Goal: Task Accomplishment & Management: Use online tool/utility

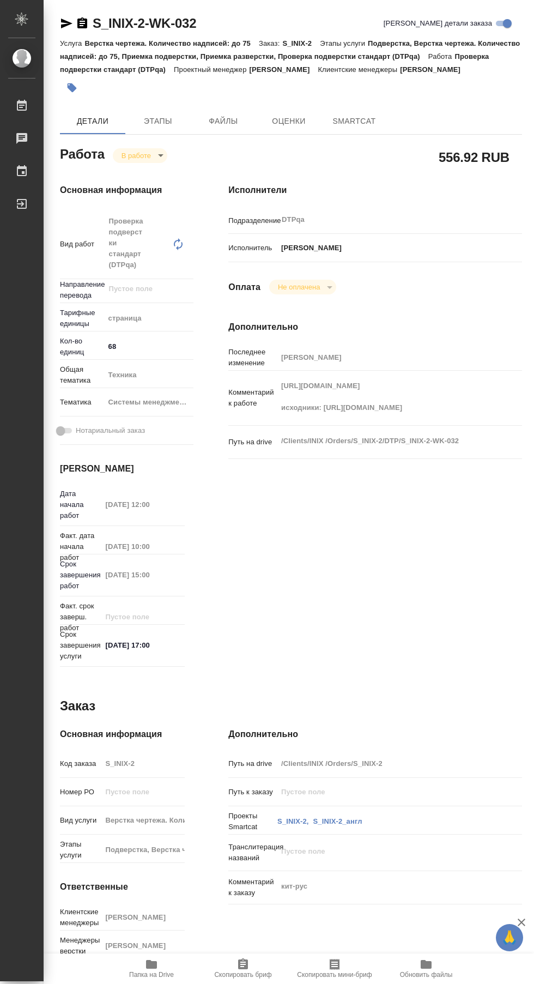
click at [17, 110] on div "Работы" at bounding box center [8, 106] width 27 height 16
type textarea "x"
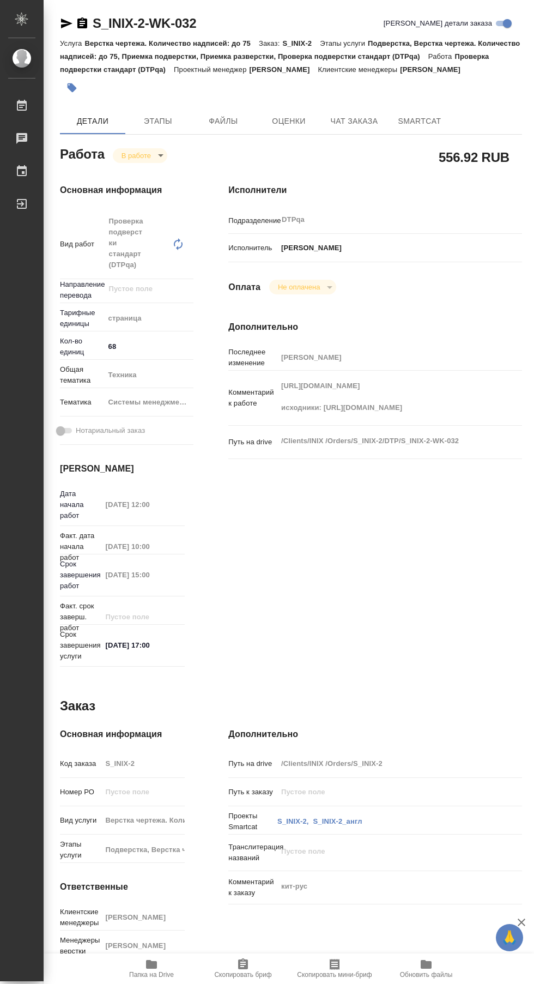
type textarea "x"
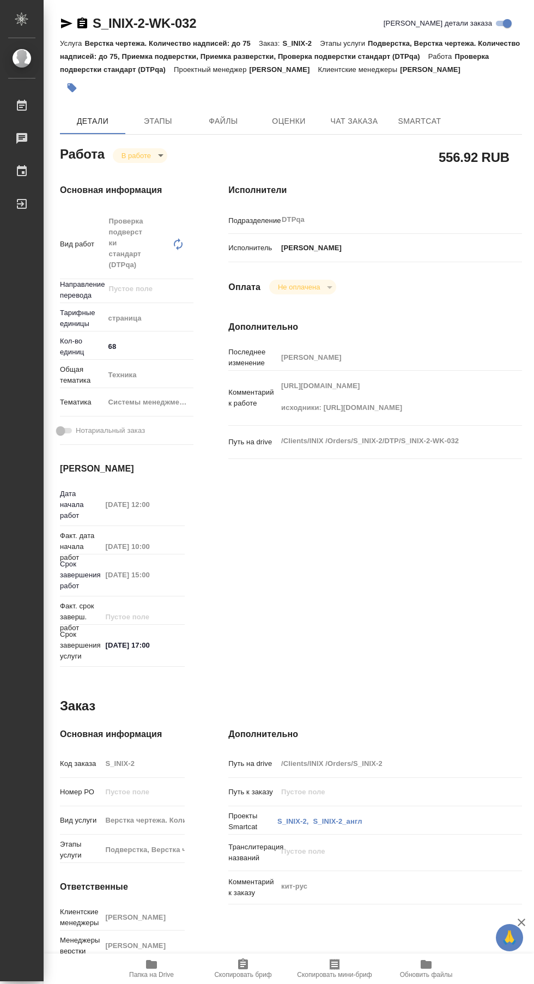
type textarea "x"
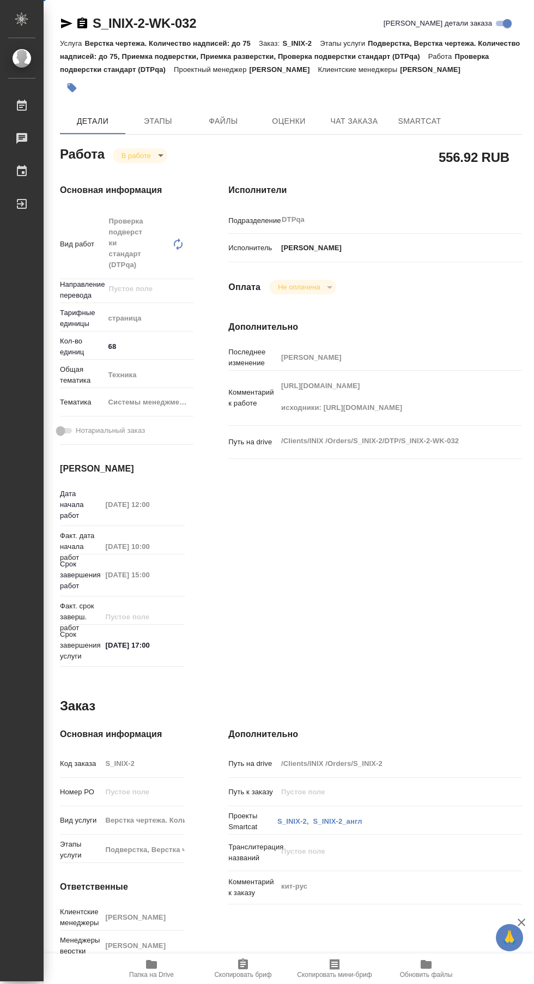
type textarea "x"
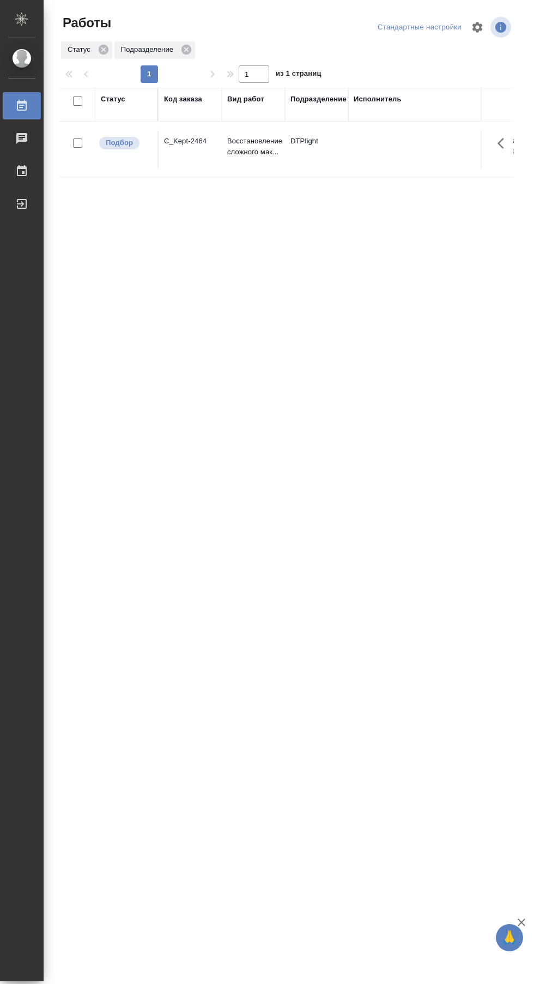
click at [388, 151] on td at bounding box center [424, 149] width 153 height 38
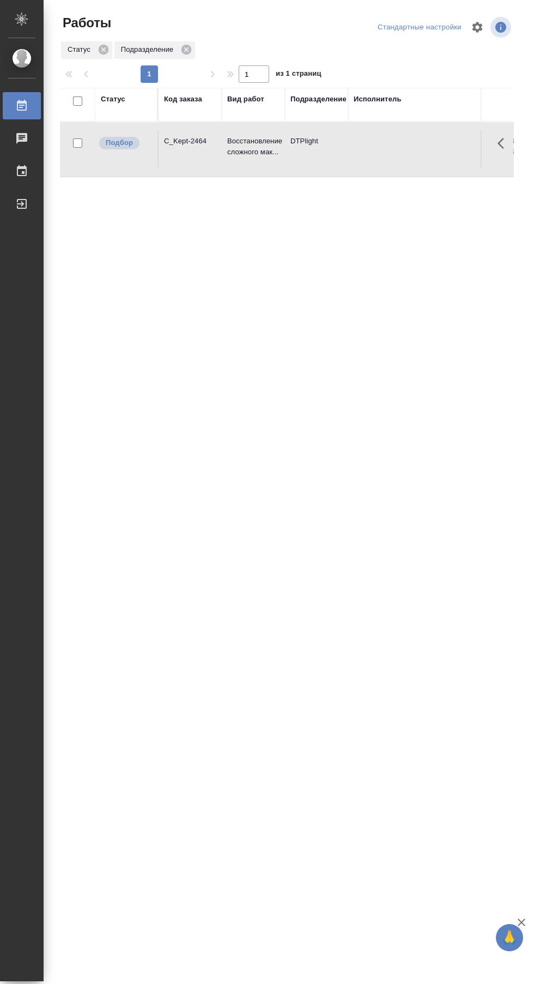
click at [409, 150] on td at bounding box center [424, 149] width 153 height 38
click at [201, 149] on td "C_Kept-2464" at bounding box center [190, 149] width 63 height 38
click at [396, 149] on td at bounding box center [424, 149] width 153 height 38
click at [204, 156] on td "C_Kept-2464" at bounding box center [190, 149] width 63 height 38
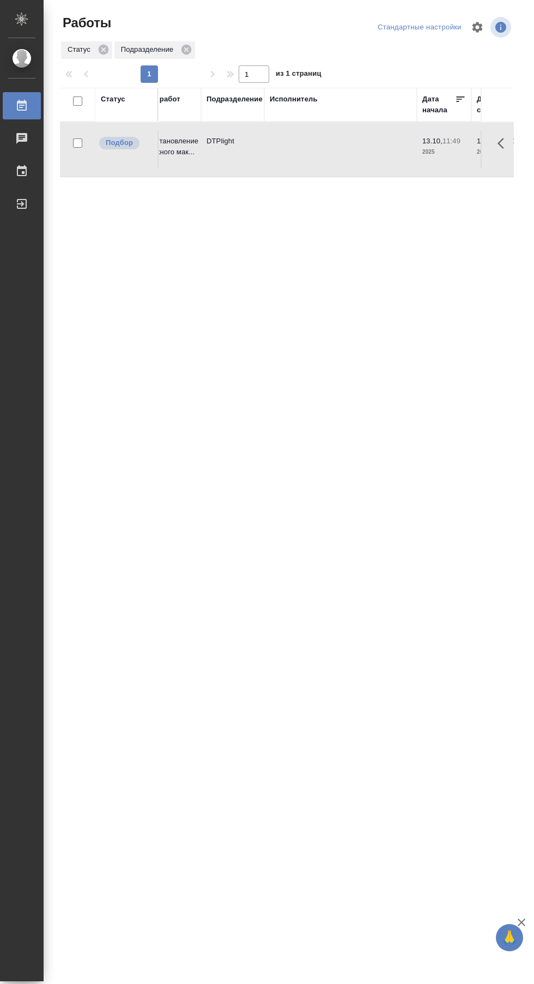
click at [437, 152] on p "2025" at bounding box center [444, 152] width 44 height 11
click at [131, 141] on p "Подбор" at bounding box center [119, 142] width 27 height 11
click at [115, 158] on td "Подбор" at bounding box center [126, 149] width 63 height 38
click at [159, 166] on td "Восстановление сложного мак..." at bounding box center [169, 149] width 63 height 38
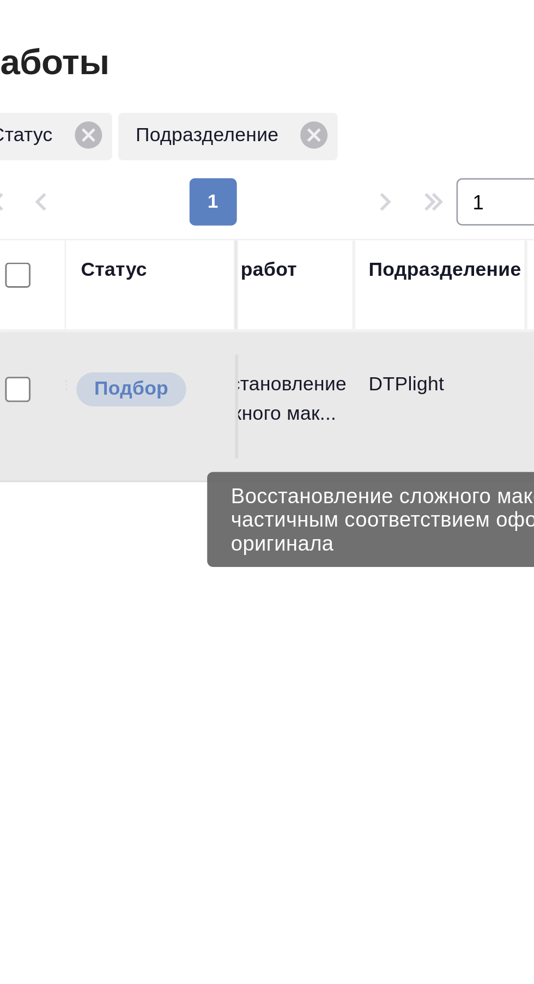
scroll to position [0, 0]
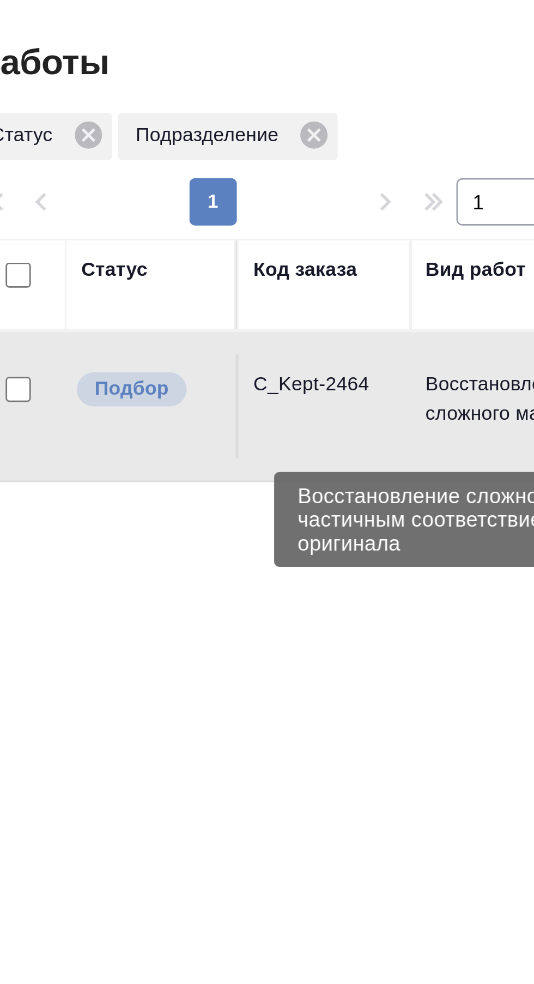
click at [184, 141] on div "C_Kept-2464" at bounding box center [190, 141] width 52 height 11
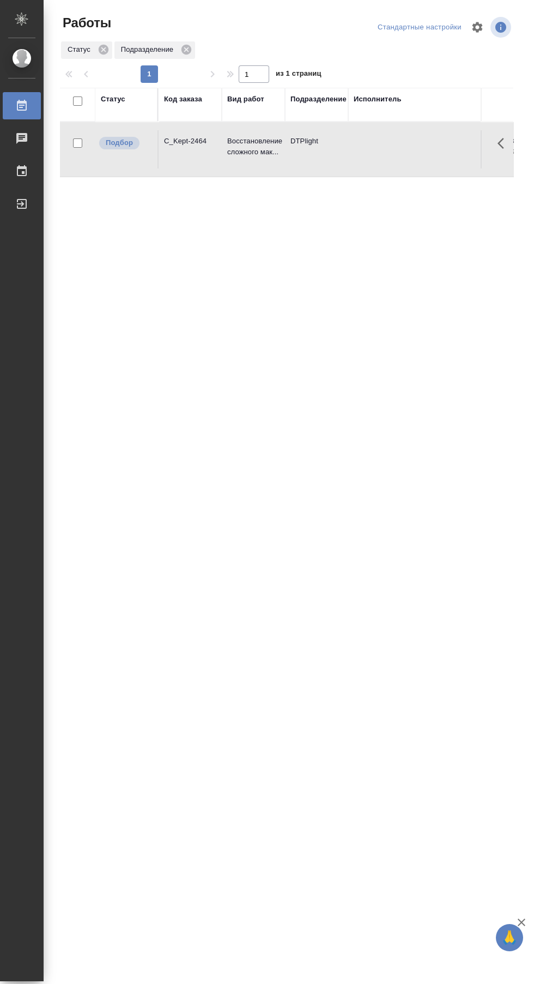
click at [400, 167] on td at bounding box center [424, 149] width 153 height 38
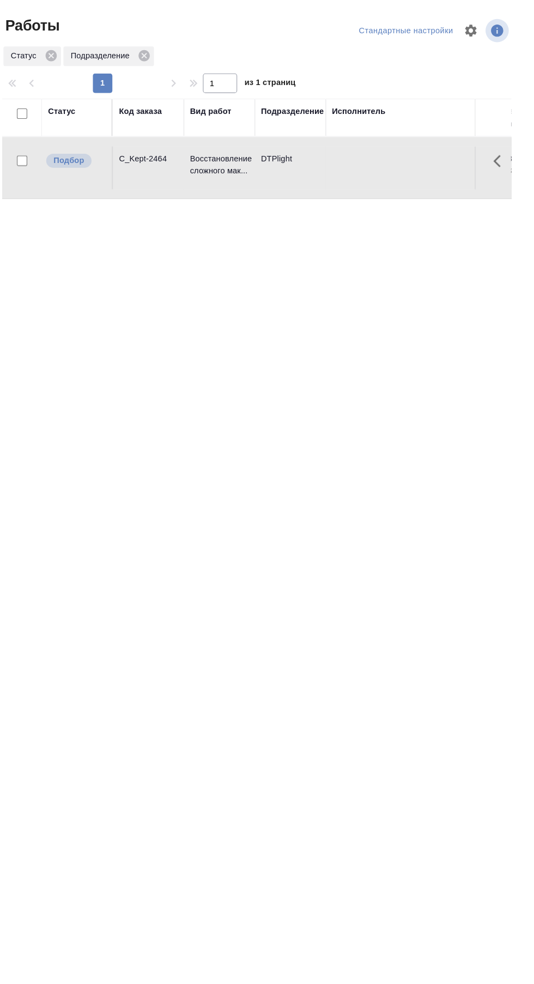
click at [388, 188] on div "Статус Код заказа Вид работ Подразделение Исполнитель Дата начала Дата сдачи Ко…" at bounding box center [287, 284] width 454 height 392
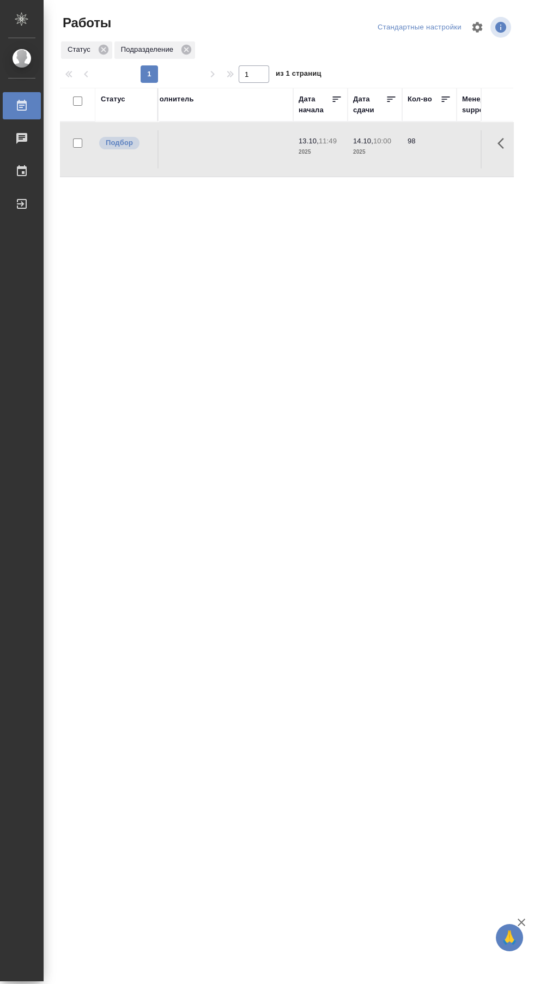
scroll to position [0, 377]
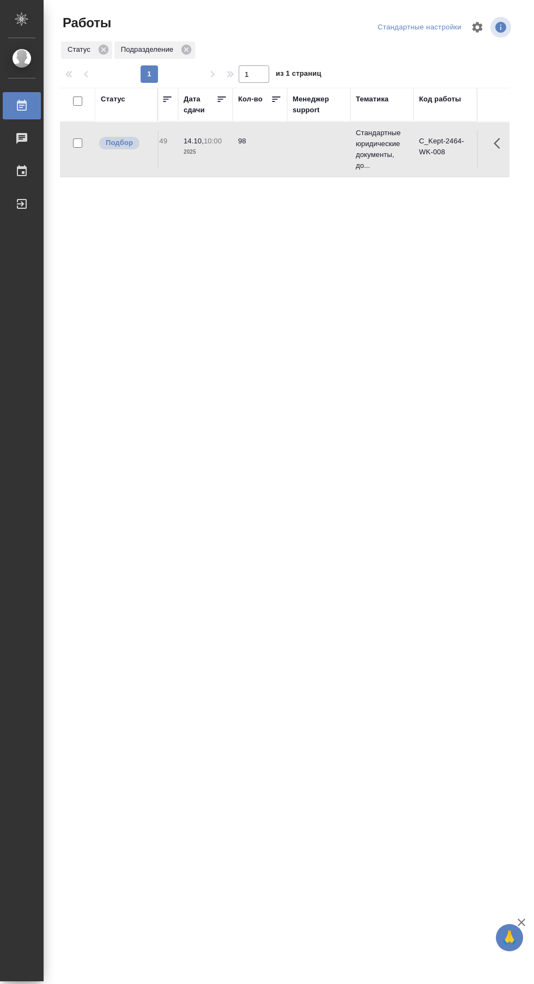
click at [360, 166] on p "Стандартные юридические документы, до..." at bounding box center [382, 150] width 52 height 44
click at [399, 154] on p "Стандартные юридические документы, до..." at bounding box center [382, 150] width 52 height 44
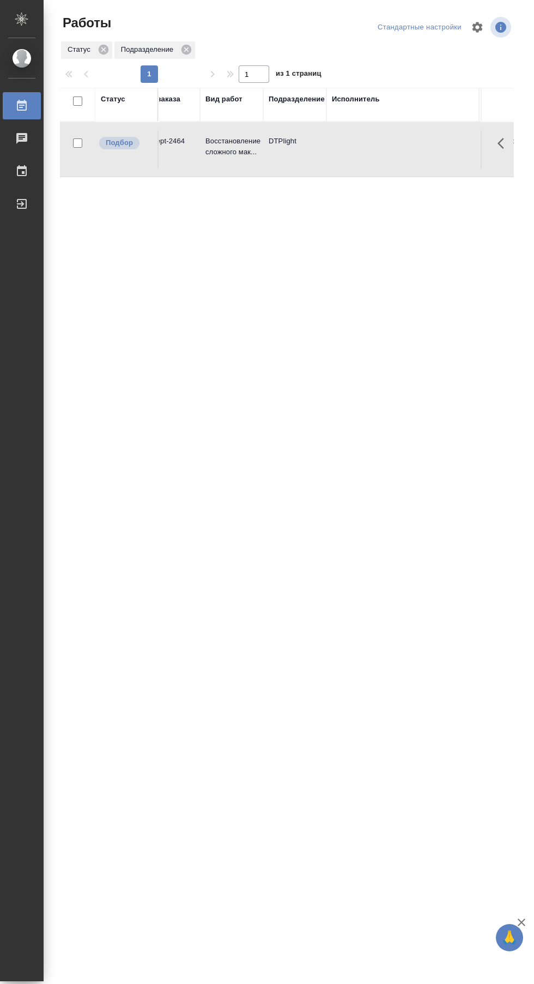
scroll to position [0, 0]
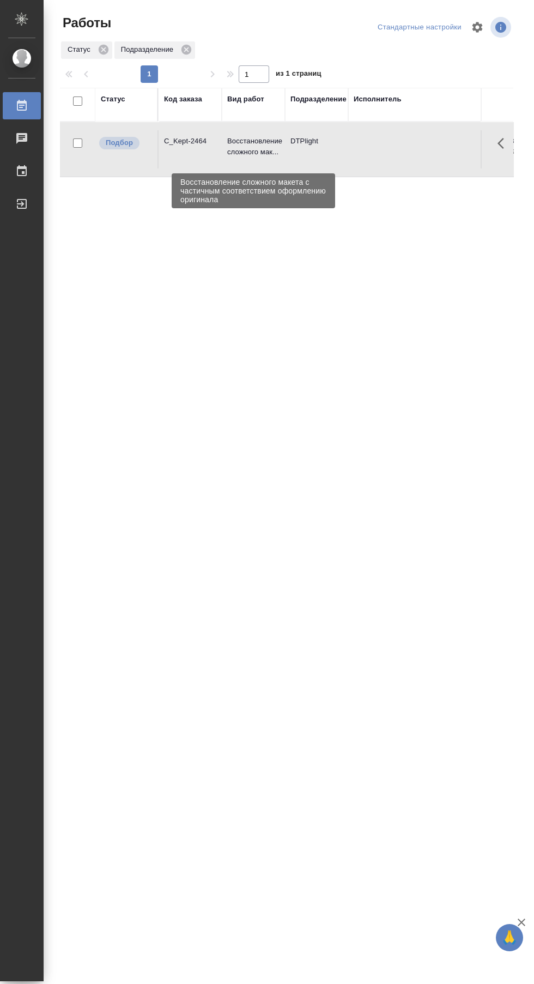
click at [128, 138] on p "Подбор" at bounding box center [119, 142] width 27 height 11
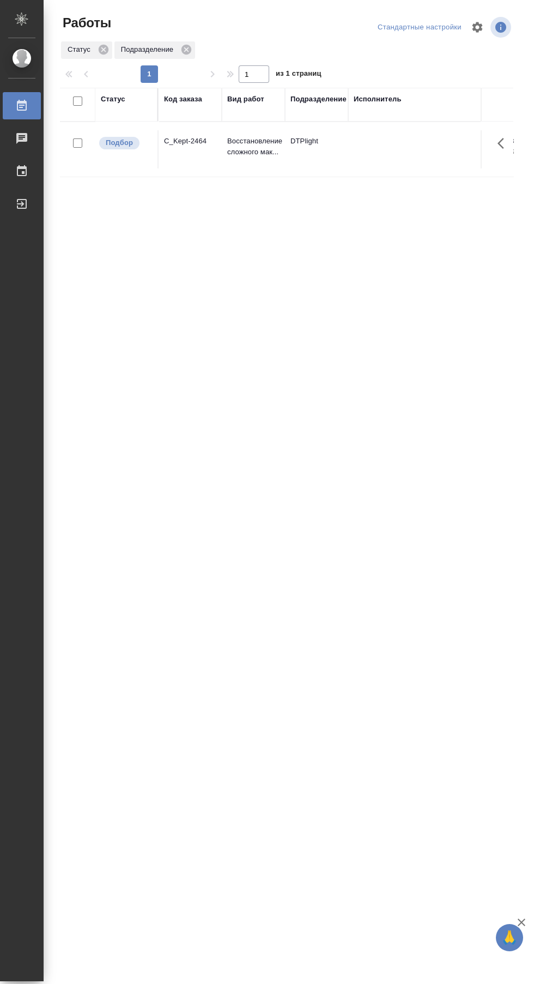
click at [209, 144] on div "C_Kept-2464" at bounding box center [190, 141] width 52 height 11
click at [197, 156] on td "C_Kept-2464" at bounding box center [190, 149] width 63 height 38
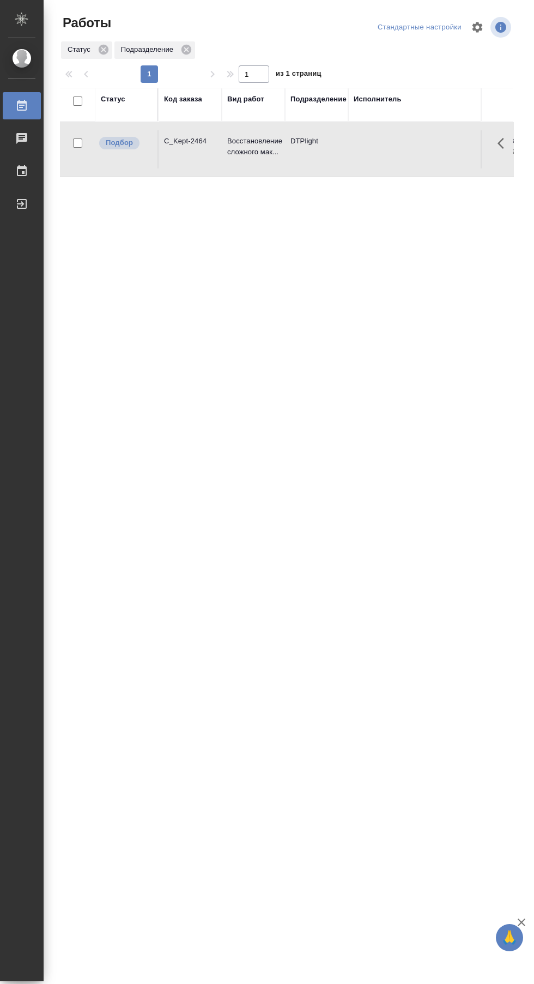
click at [189, 139] on div "C_Kept-2464" at bounding box center [190, 141] width 52 height 11
click at [199, 147] on td "C_Kept-2464" at bounding box center [190, 149] width 63 height 38
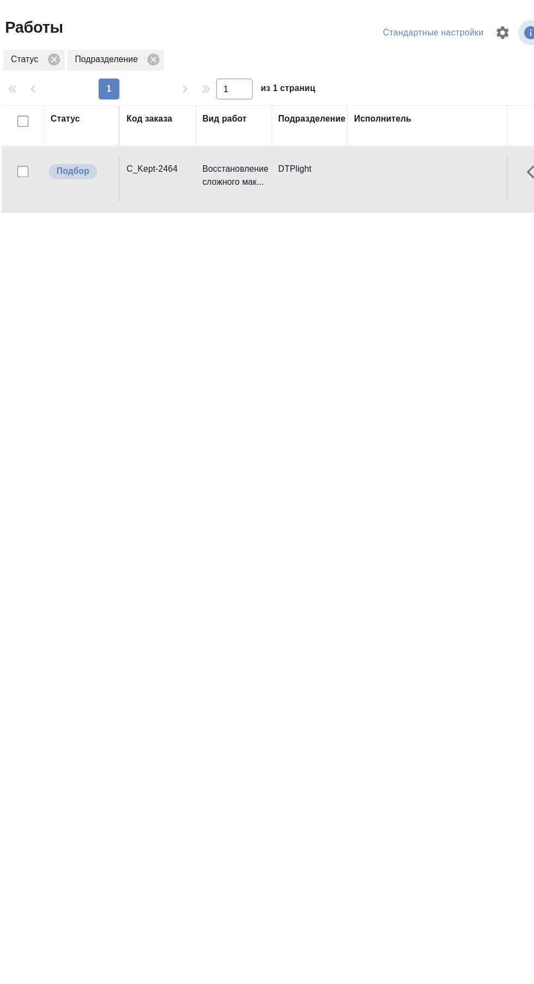
click at [243, 158] on p "Восстановление сложного мак..." at bounding box center [253, 147] width 52 height 22
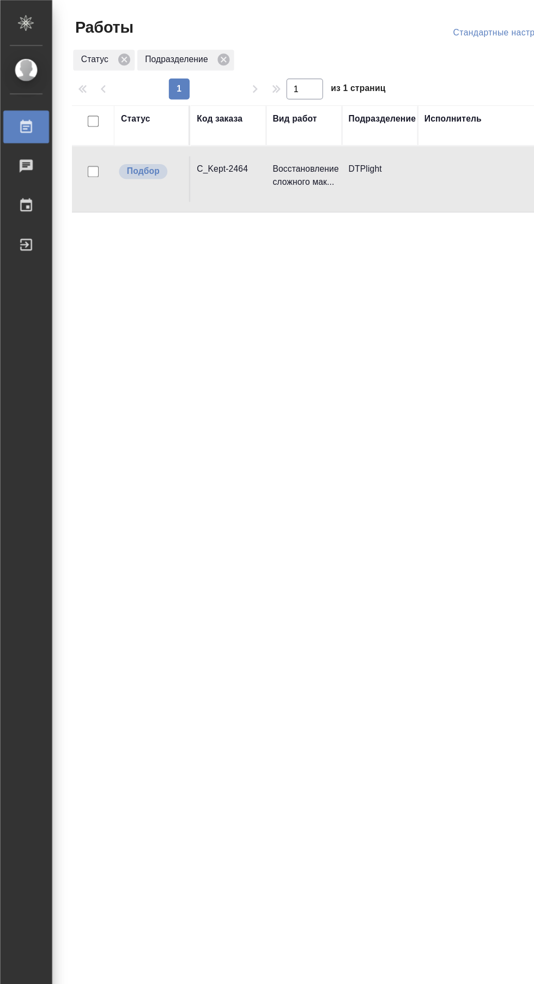
click at [365, 163] on td at bounding box center [424, 149] width 153 height 38
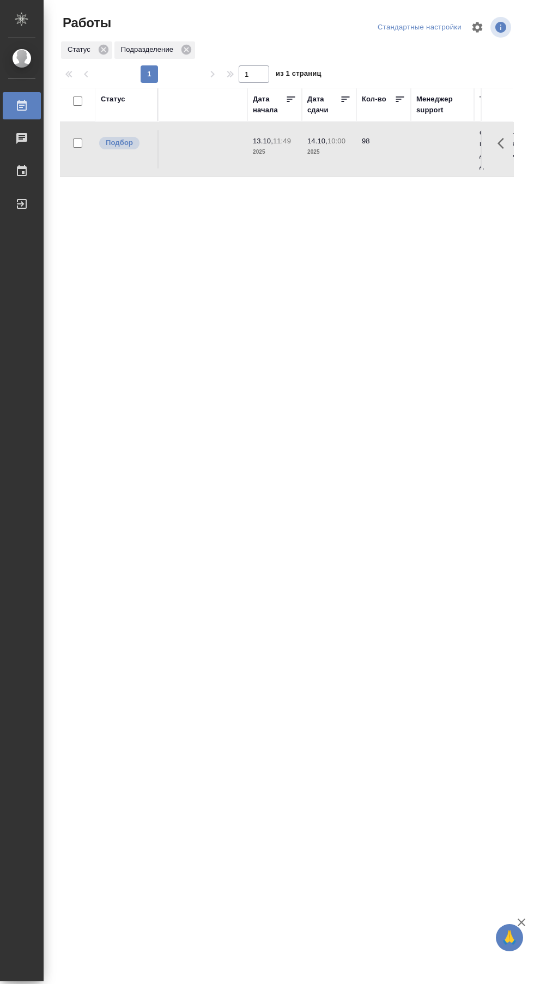
scroll to position [0, 377]
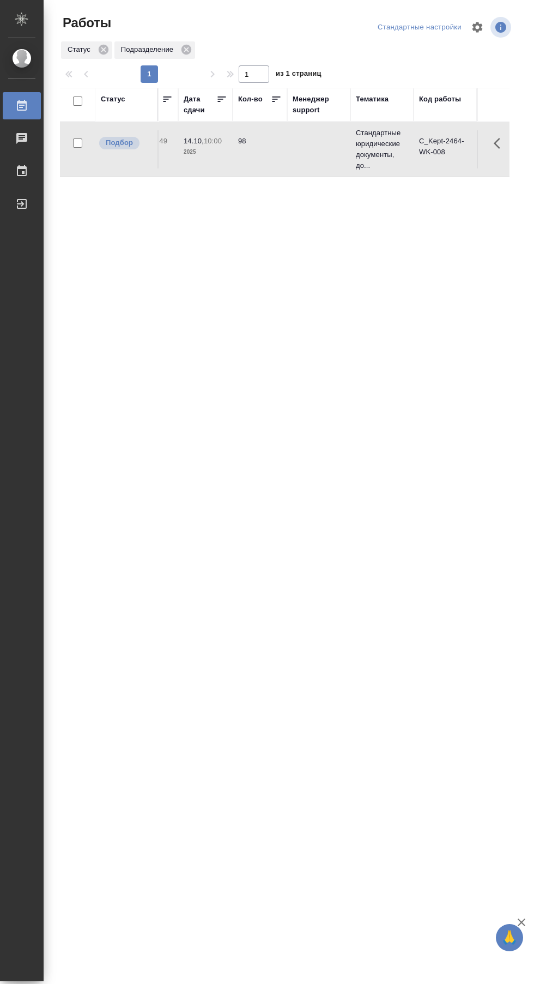
click at [212, 153] on p "2025" at bounding box center [206, 152] width 44 height 11
click at [442, 557] on div ".cls-1 fill:#fff; AWATERA Сархатов Руслан Работы 0 Чаты График Выйти Работы Ста…" at bounding box center [267, 492] width 534 height 984
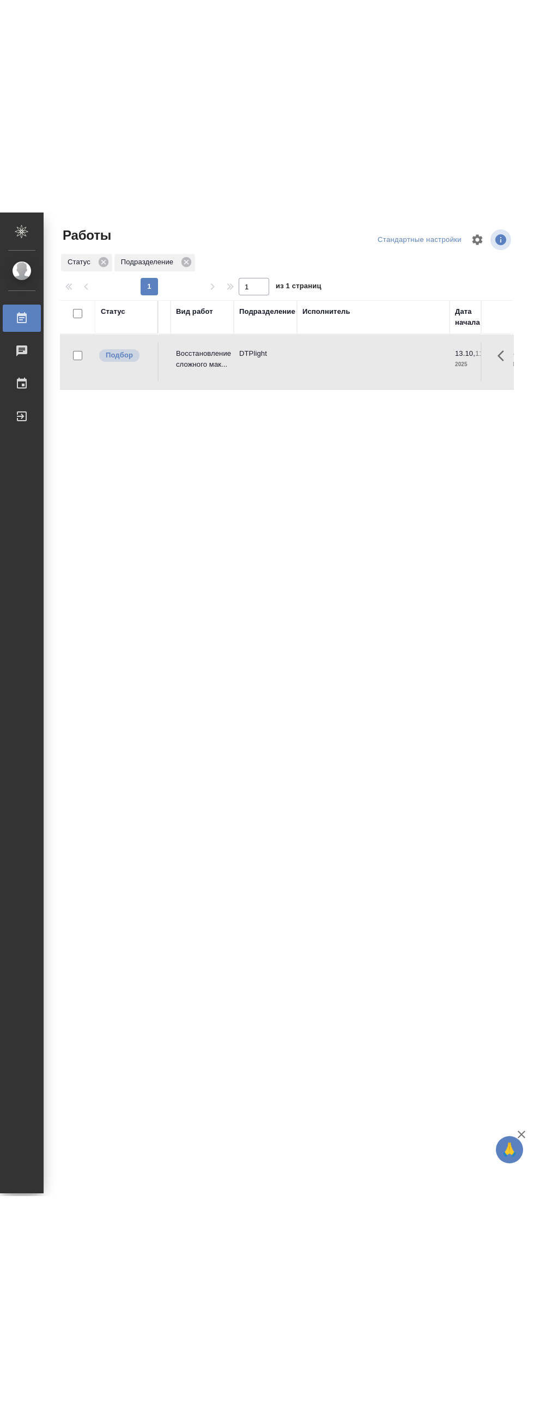
scroll to position [0, 0]
